Goal: Task Accomplishment & Management: Manage account settings

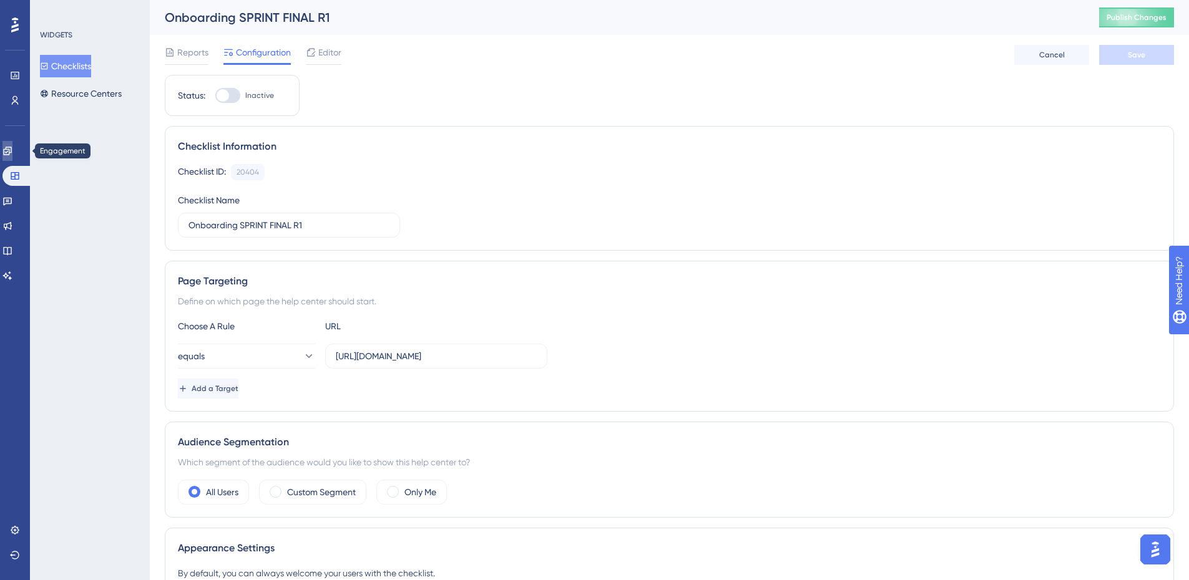
click at [11, 151] on icon at bounding box center [7, 151] width 10 height 10
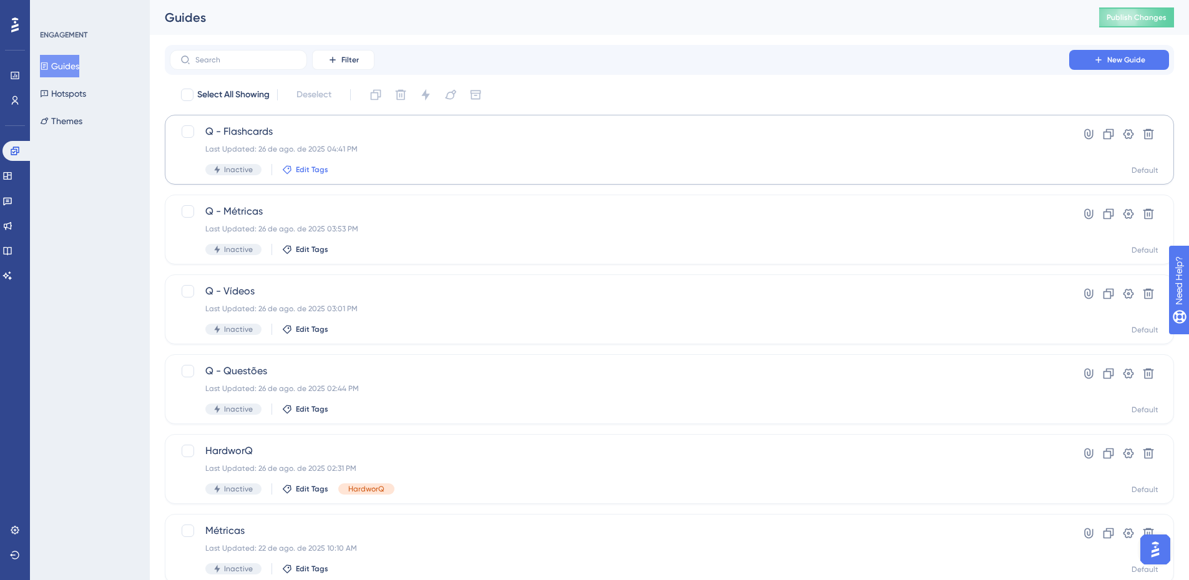
click at [296, 168] on span "Edit Tags" at bounding box center [312, 170] width 32 height 10
click at [298, 238] on div at bounding box center [296, 238] width 10 height 10
checkbox input "true"
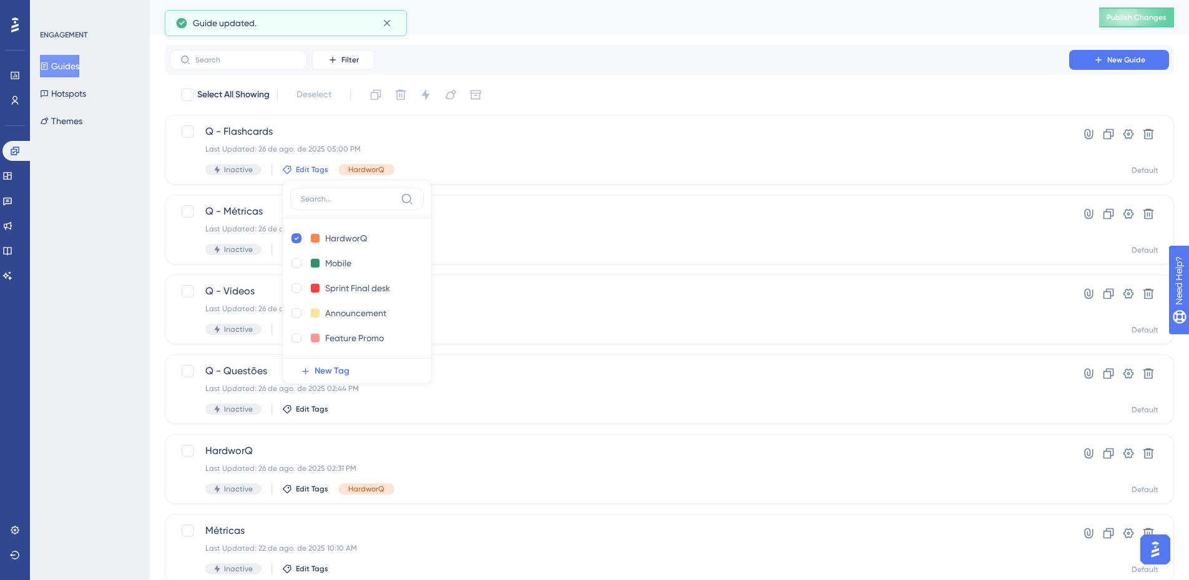
click at [115, 243] on div "ENGAGEMENT Guides Hotspots Themes" at bounding box center [90, 290] width 120 height 580
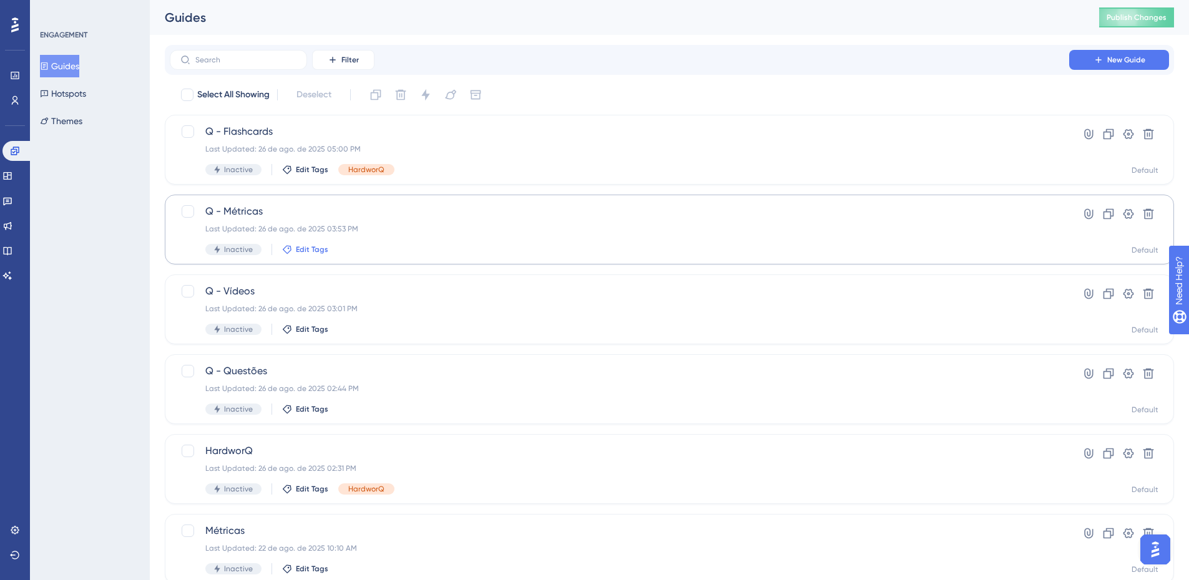
click at [300, 251] on span "Edit Tags" at bounding box center [312, 250] width 32 height 10
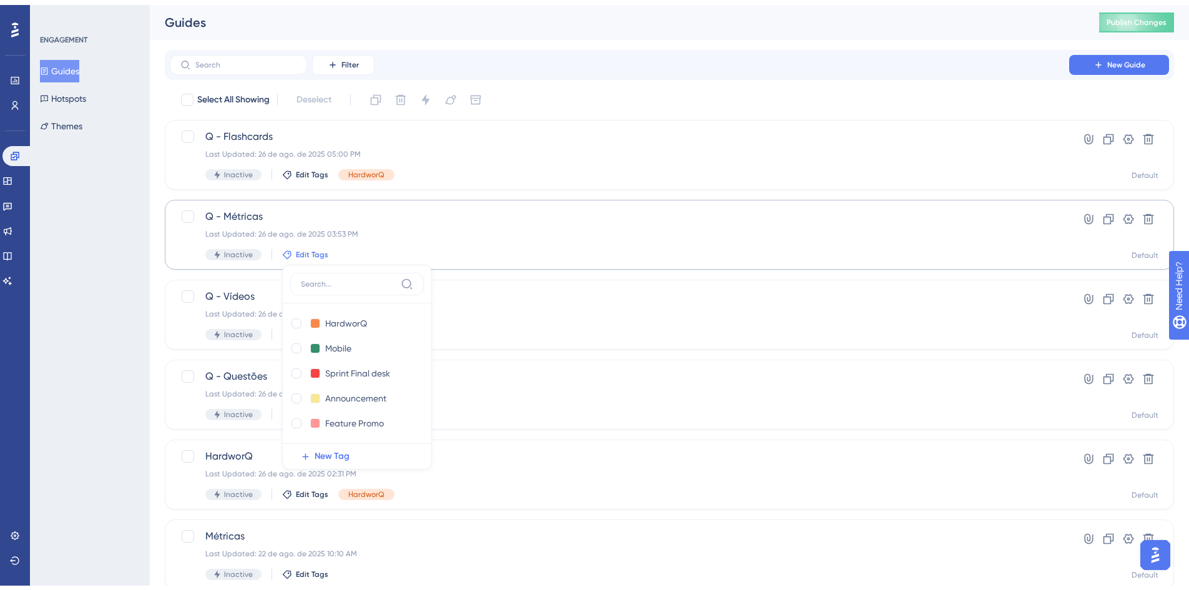
scroll to position [72, 0]
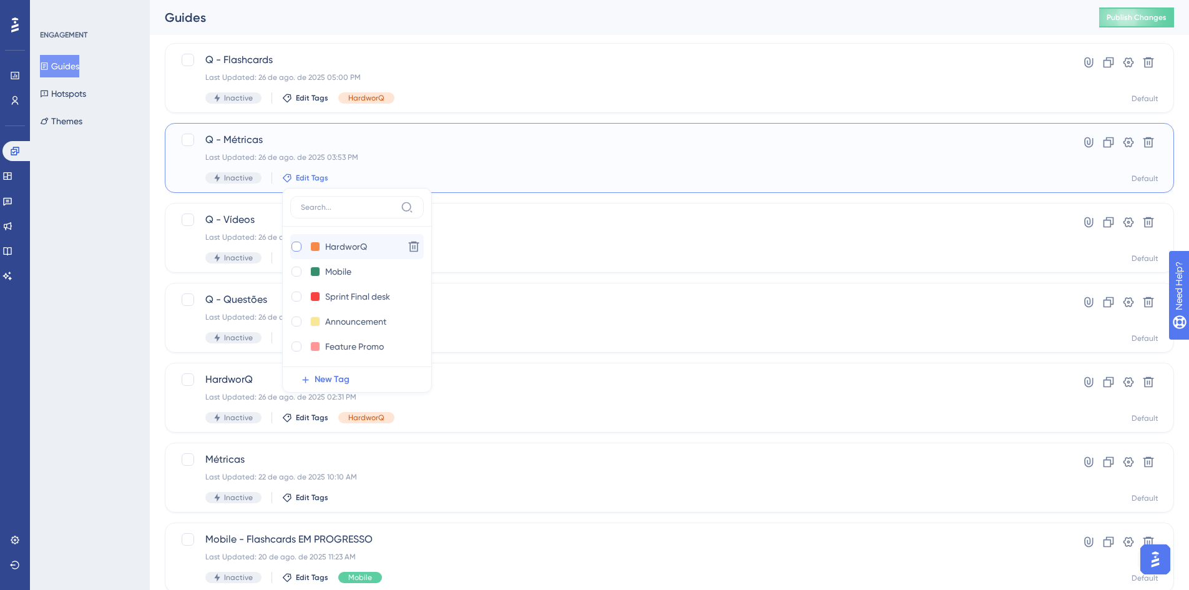
click at [298, 246] on div at bounding box center [296, 247] width 10 height 10
checkbox input "true"
click at [142, 281] on div "ENGAGEMENT Guides Hotspots Themes" at bounding box center [90, 295] width 120 height 590
click at [306, 256] on span "Edit Tags" at bounding box center [312, 258] width 32 height 10
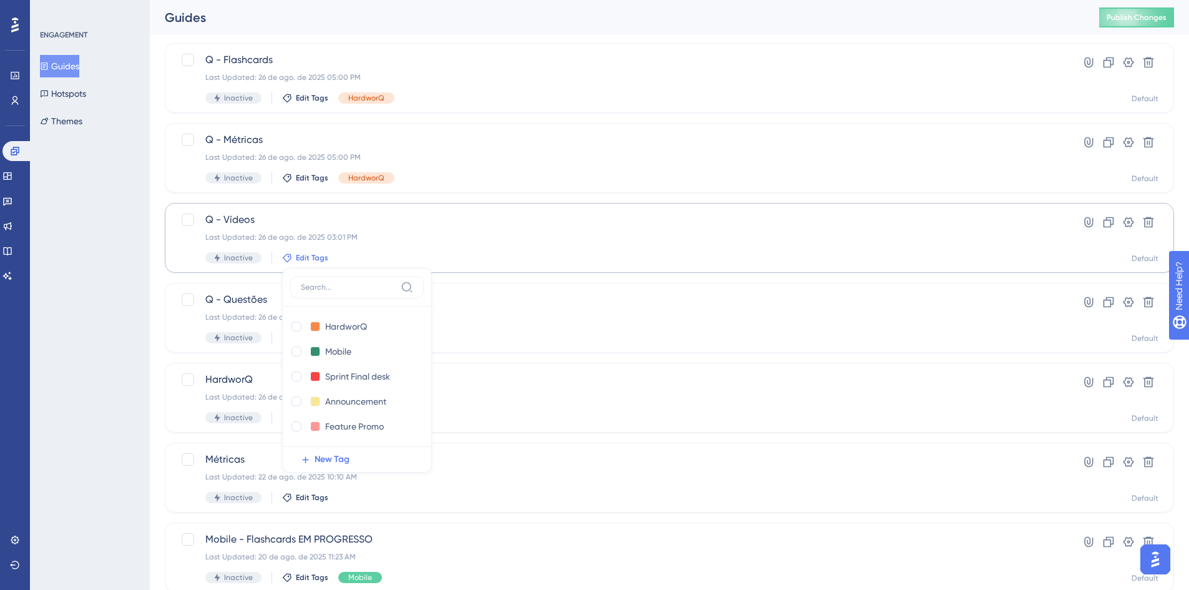
scroll to position [147, 0]
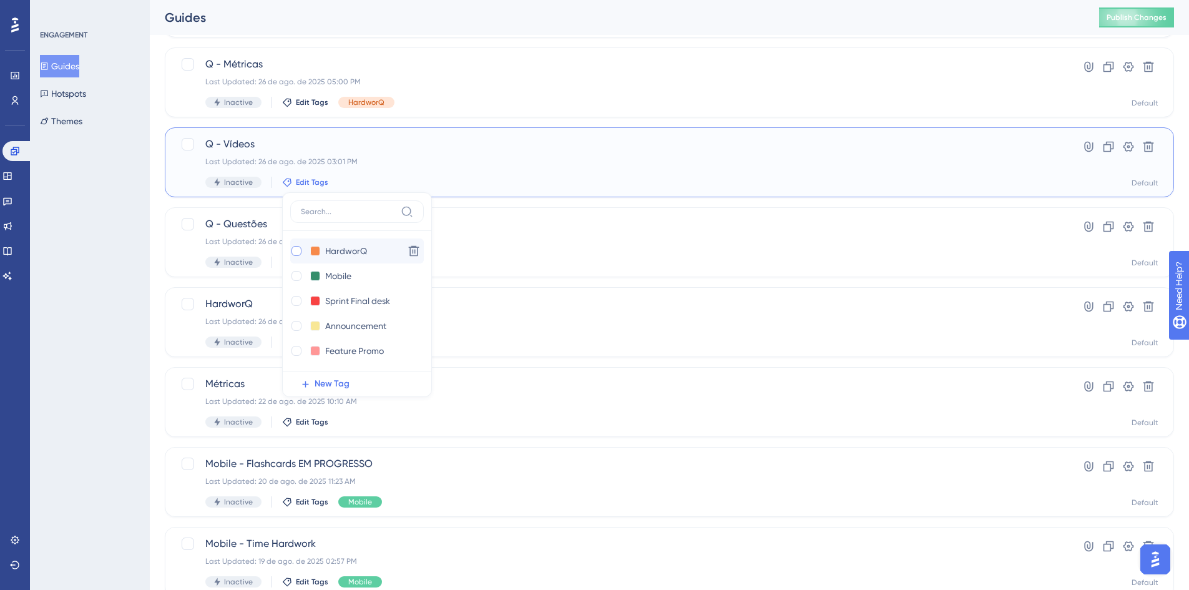
click at [293, 252] on div at bounding box center [296, 251] width 10 height 10
checkbox input "true"
click at [0, 0] on div "Performance Users Engagement Widgets Feedback Product Updates Knowledge Base AI…" at bounding box center [0, 0] width 0 height 0
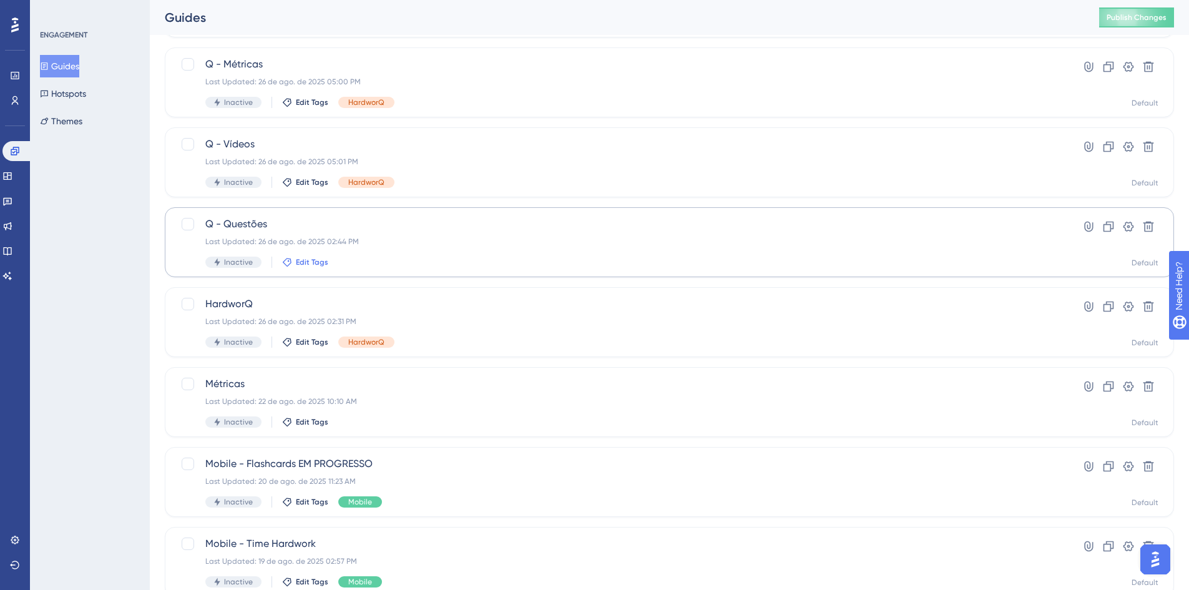
click at [304, 262] on span "Edit Tags" at bounding box center [312, 262] width 32 height 10
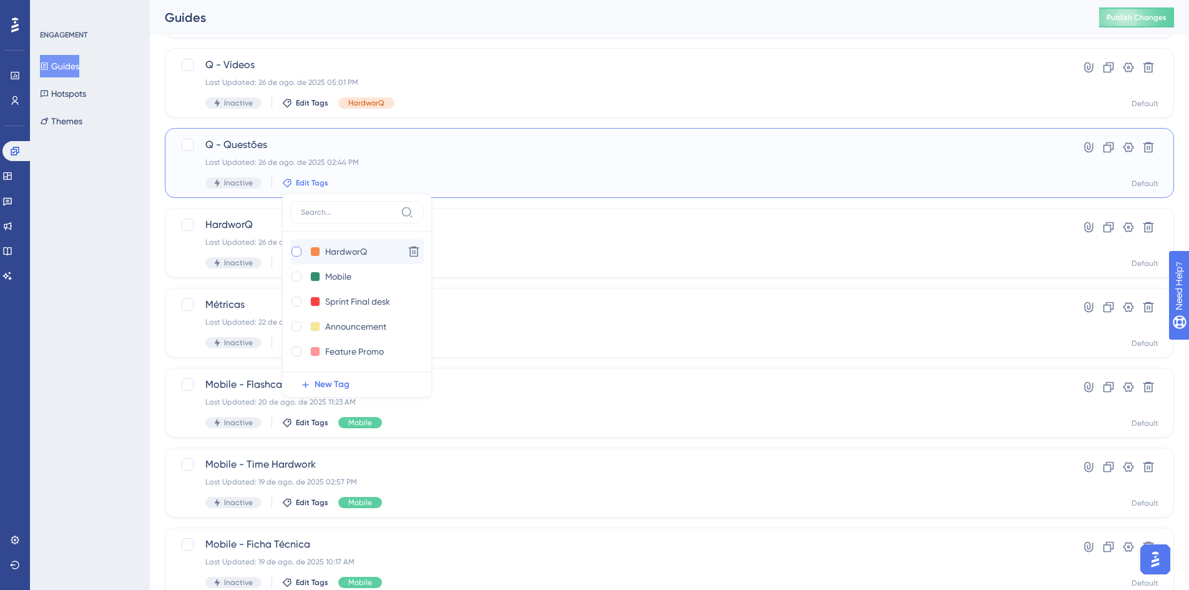
click at [297, 250] on div at bounding box center [296, 251] width 10 height 10
checkbox input "true"
click at [104, 258] on div "ENGAGEMENT Guides Hotspots Themes" at bounding box center [90, 295] width 120 height 590
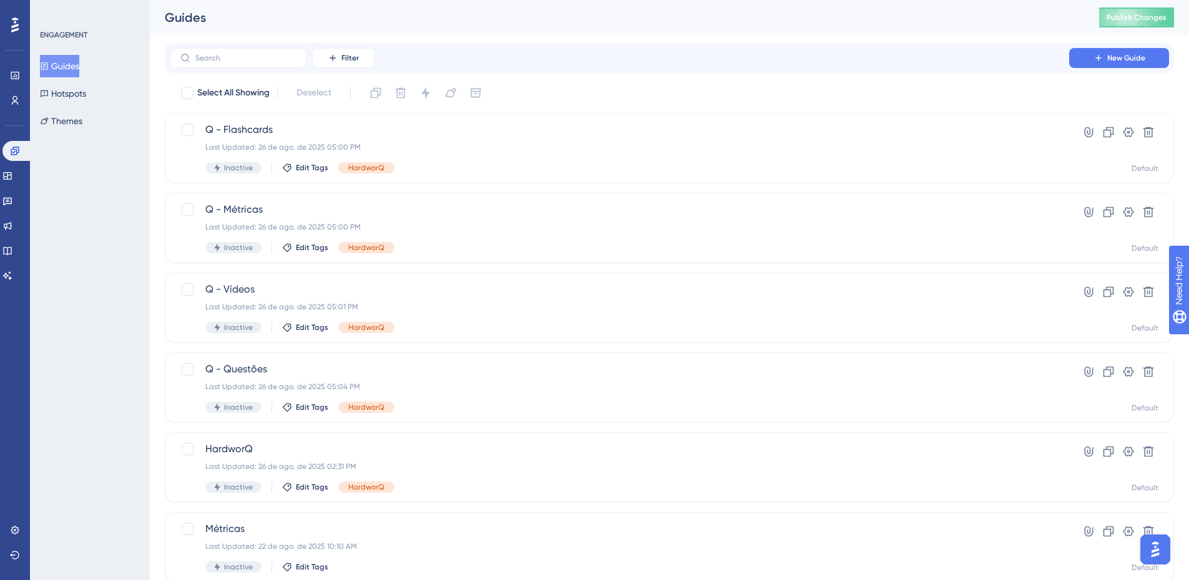
scroll to position [0, 0]
